Goal: Transaction & Acquisition: Purchase product/service

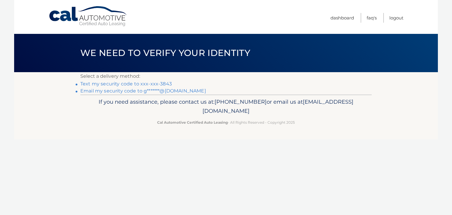
click at [155, 82] on link "Text my security code to xxx-xxx-3843" at bounding box center [126, 84] width 92 height 6
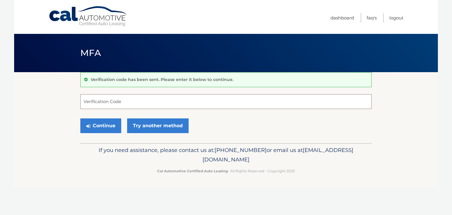
click at [140, 107] on input "Verification Code" at bounding box center [225, 101] width 291 height 15
type input "004396"
click at [106, 123] on button "Continue" at bounding box center [100, 125] width 41 height 15
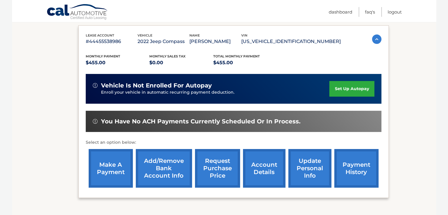
scroll to position [108, 0]
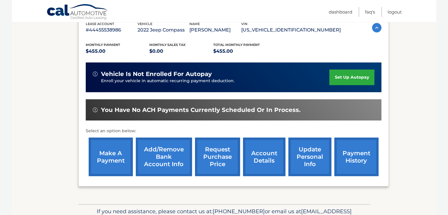
click at [112, 156] on link "make a payment" at bounding box center [111, 156] width 44 height 39
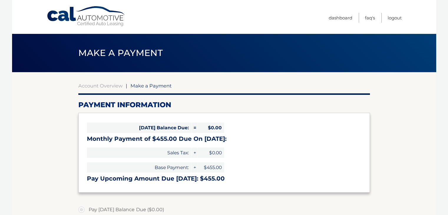
select select "ZTMxYjE0ZDktMTE1Mi00ODhiLWE1NTgtMmRmYjI3ZGY0MWI2"
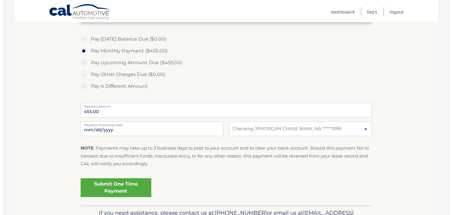
scroll to position [196, 0]
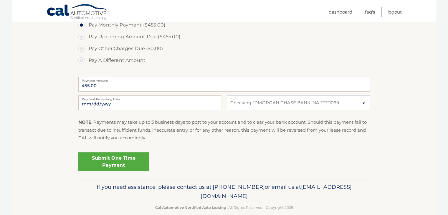
click at [108, 165] on link "Submit One Time Payment" at bounding box center [113, 161] width 71 height 19
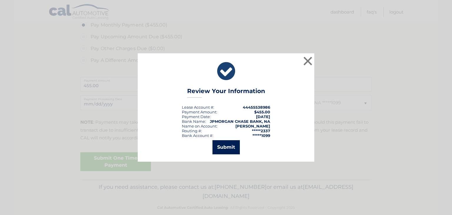
click at [225, 150] on button "Submit" at bounding box center [225, 147] width 27 height 14
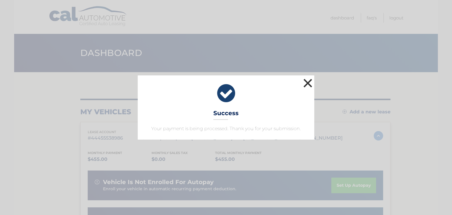
click at [310, 84] on button "×" at bounding box center [308, 83] width 12 height 12
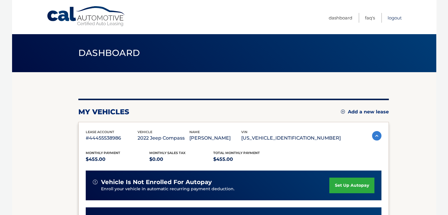
click at [396, 19] on link "Logout" at bounding box center [394, 18] width 14 height 10
